Goal: Information Seeking & Learning: Learn about a topic

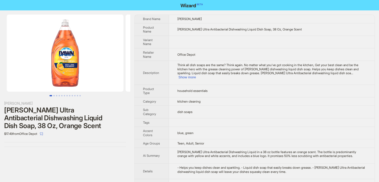
scroll to position [1320, 0]
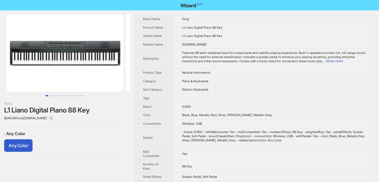
scroll to position [1320, 0]
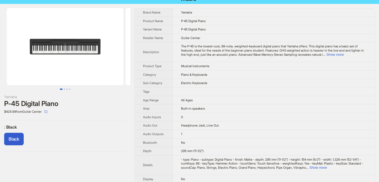
scroll to position [1320, 0]
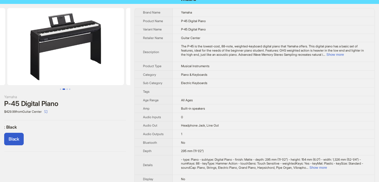
scroll to position [0, 119]
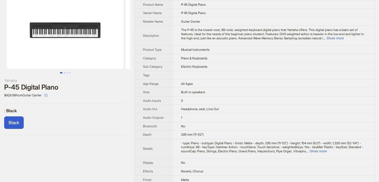
scroll to position [24, 0]
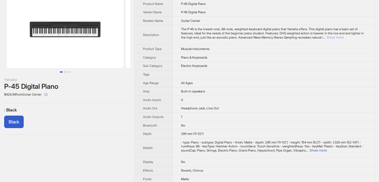
click at [343, 36] on button "Show more" at bounding box center [334, 37] width 17 height 4
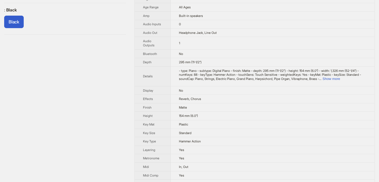
scroll to position [124, 0]
click at [339, 80] on button "Show more" at bounding box center [330, 78] width 17 height 4
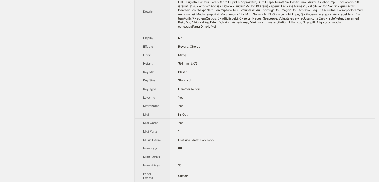
scroll to position [0, 0]
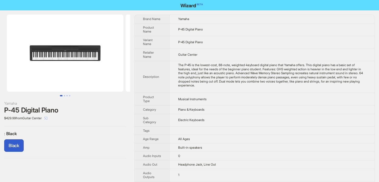
click at [50, 118] on button "button" at bounding box center [46, 118] width 8 height 8
